Goal: Information Seeking & Learning: Learn about a topic

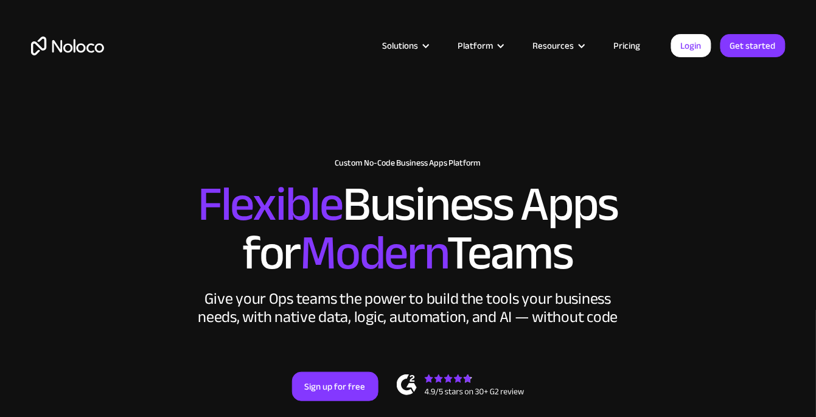
click at [628, 43] on link "Pricing" at bounding box center [626, 46] width 57 height 16
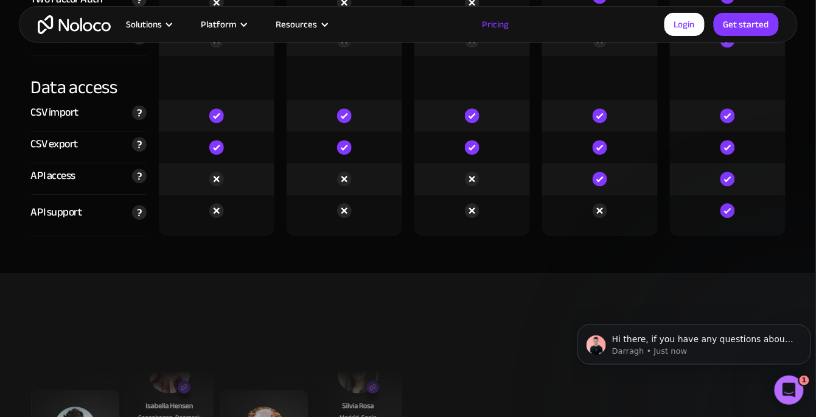
scroll to position [4237, 0]
click at [158, 26] on div "Solutions" at bounding box center [144, 24] width 36 height 16
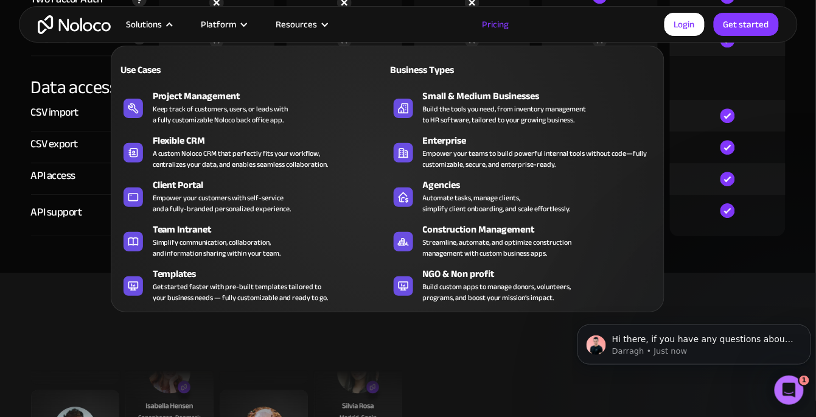
click at [235, 29] on div "Platform" at bounding box center [218, 24] width 35 height 16
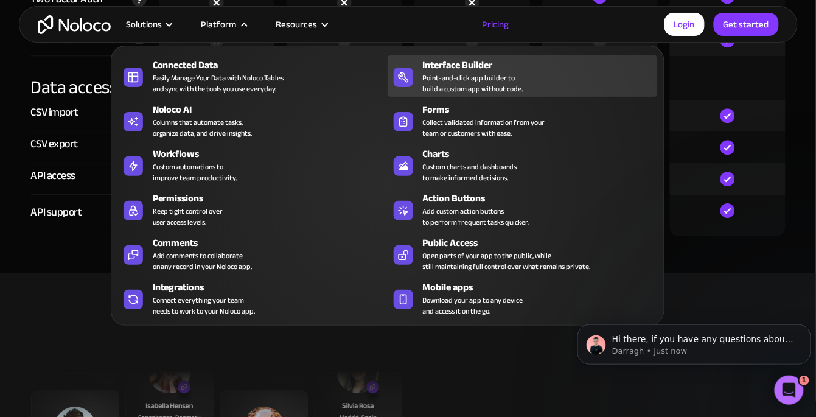
click at [432, 82] on div "Point-and-click app builder to build a custom app without code." at bounding box center [473, 83] width 100 height 22
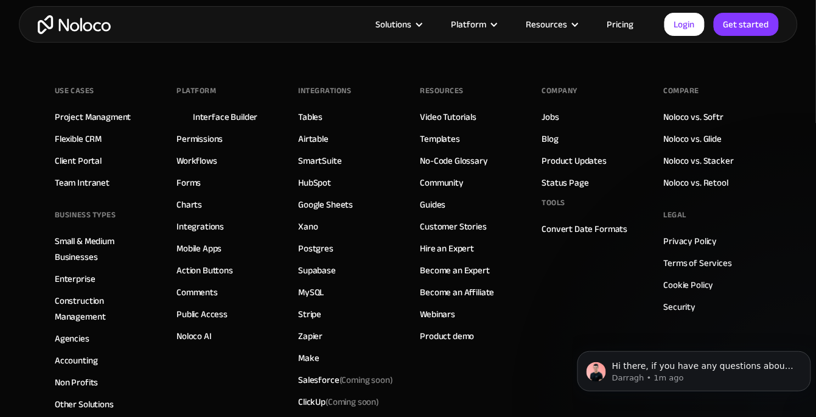
scroll to position [4206, 0]
click at [564, 159] on link "Product Updates" at bounding box center [574, 161] width 65 height 16
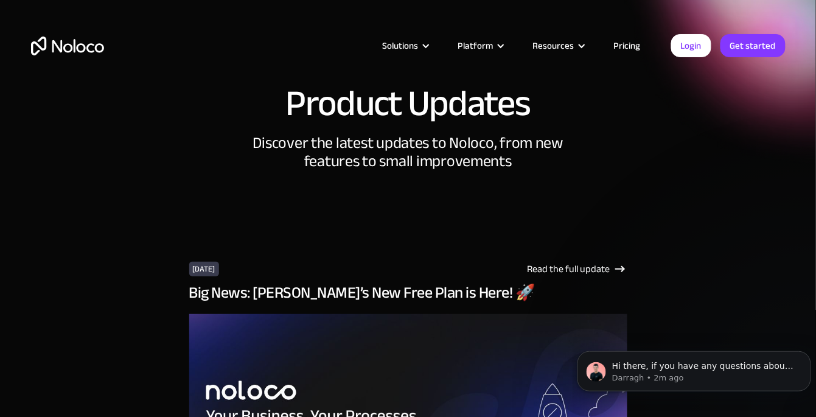
click at [555, 38] on div "Resources" at bounding box center [553, 46] width 41 height 16
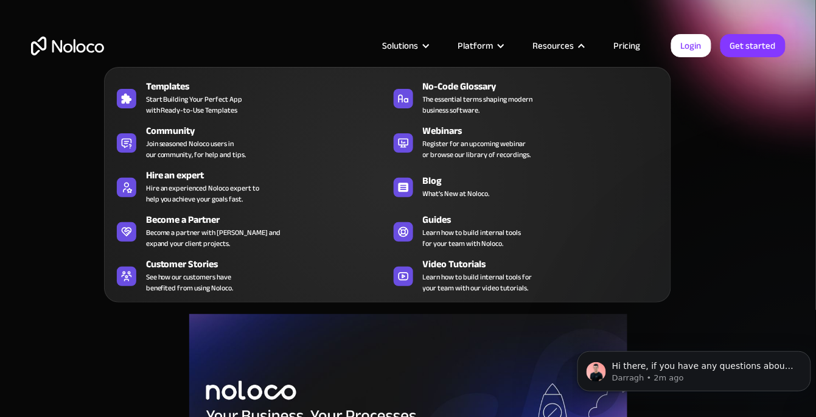
click at [480, 46] on div "Platform" at bounding box center [475, 46] width 35 height 16
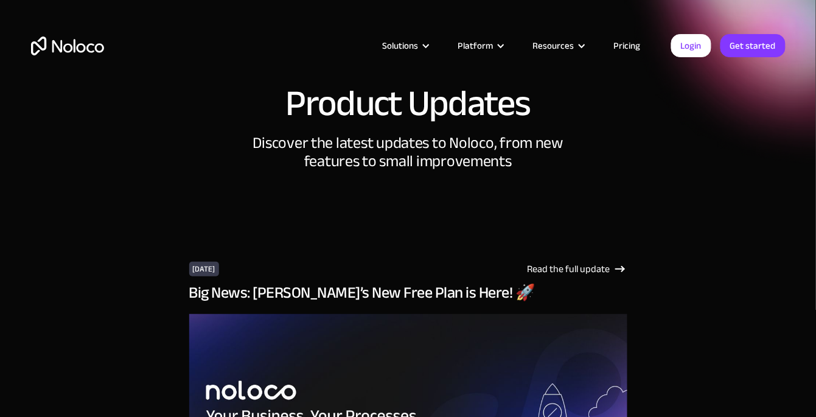
click at [416, 53] on div "Solutions" at bounding box center [401, 46] width 36 height 16
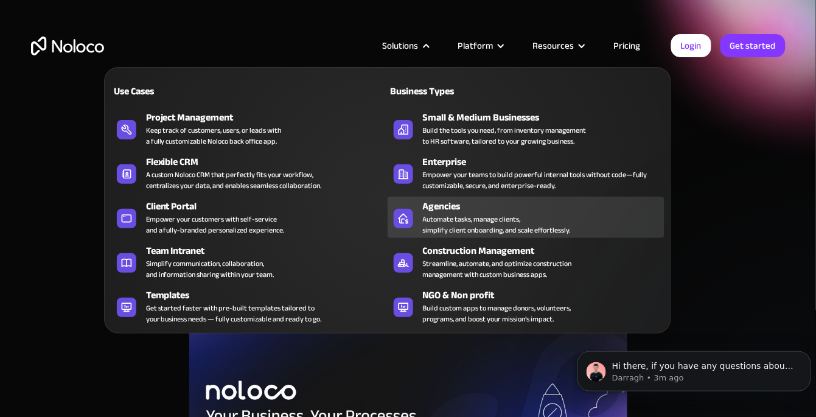
click at [452, 213] on div "Automate tasks, manage clients, simplify client onboarding, and scale effortles…" at bounding box center [497, 224] width 148 height 22
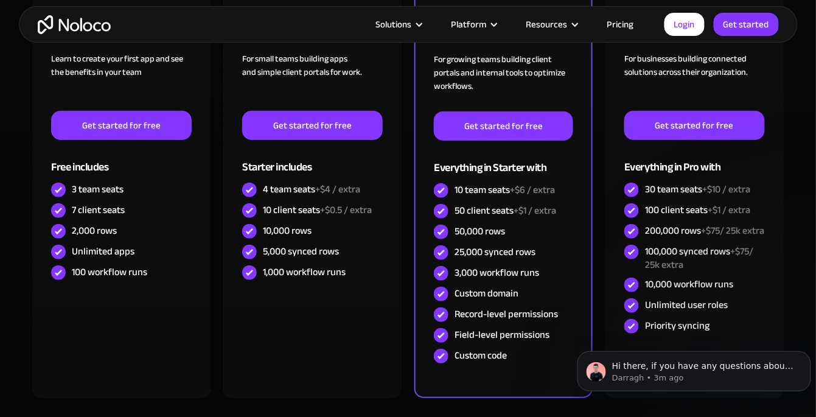
scroll to position [3451, 0]
